Goal: Task Accomplishment & Management: Complete application form

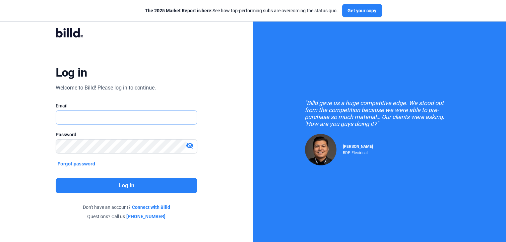
type input "[EMAIL_ADDRESS][DOMAIN_NAME]"
click at [123, 185] on button "Log in" at bounding box center [127, 185] width 142 height 15
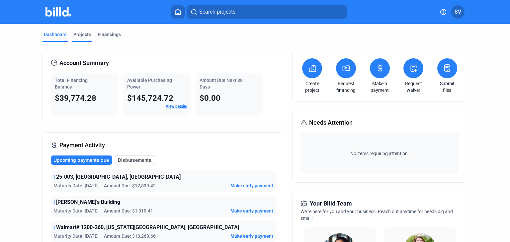
click at [77, 34] on div "Projects" at bounding box center [82, 34] width 18 height 7
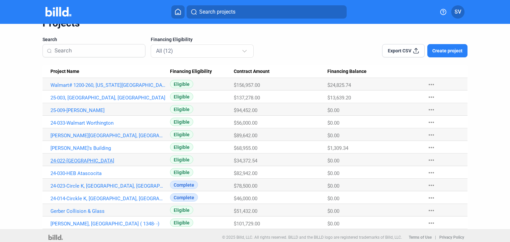
scroll to position [37, 0]
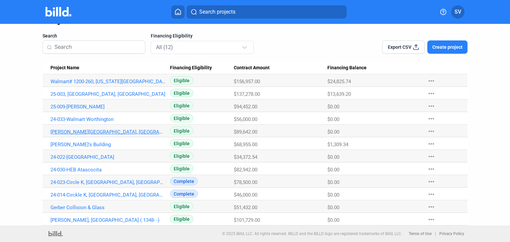
click at [92, 130] on link "[PERSON_NAME][GEOGRAPHIC_DATA], [GEOGRAPHIC_DATA], [GEOGRAPHIC_DATA]" at bounding box center [107, 132] width 115 height 6
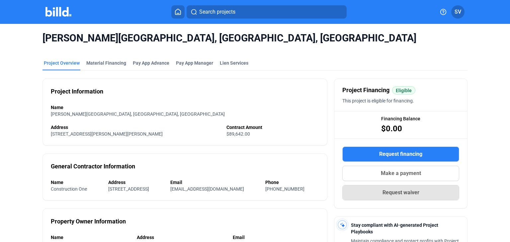
click at [391, 193] on span "Request waiver" at bounding box center [400, 193] width 37 height 8
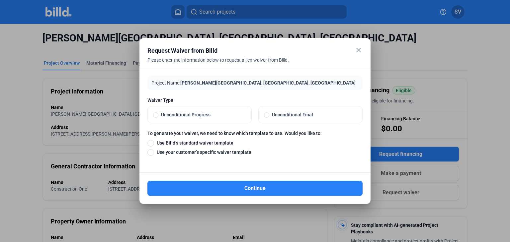
click at [270, 115] on span "Unconditional Final" at bounding box center [313, 114] width 88 height 7
click at [269, 115] on input "Unconditional Final" at bounding box center [266, 115] width 5 height 6
radio input "true"
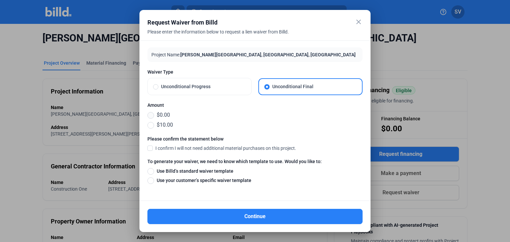
click at [151, 114] on span at bounding box center [150, 115] width 7 height 7
click at [151, 114] on input "$0.00" at bounding box center [150, 114] width 7 height 7
radio input "true"
click at [150, 148] on span at bounding box center [149, 148] width 5 height 6
click at [0, 0] on input "I confirm I will not need additional material purchases on this project." at bounding box center [0, 0] width 0 height 0
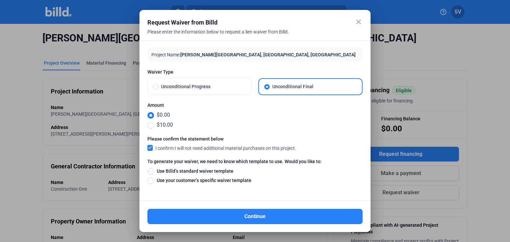
click at [149, 172] on span at bounding box center [150, 171] width 7 height 7
click at [149, 172] on input "Use Billd’s standard waiver template" at bounding box center [150, 171] width 7 height 7
radio input "true"
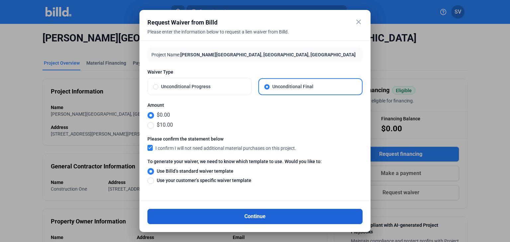
click at [256, 215] on button "Continue" at bounding box center [254, 216] width 215 height 15
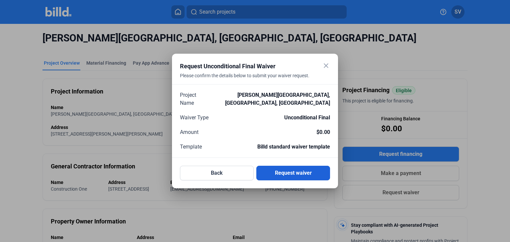
click at [285, 169] on button "Request waiver" at bounding box center [293, 173] width 74 height 15
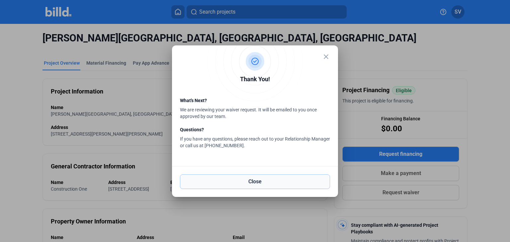
click at [263, 183] on button "Close" at bounding box center [255, 181] width 150 height 15
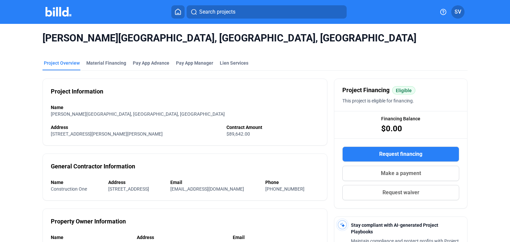
click at [180, 12] on icon at bounding box center [177, 12] width 7 height 6
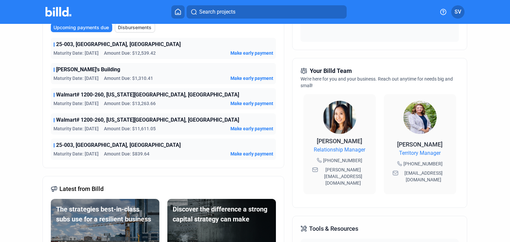
scroll to position [100, 0]
